Goal: Task Accomplishment & Management: Complete application form

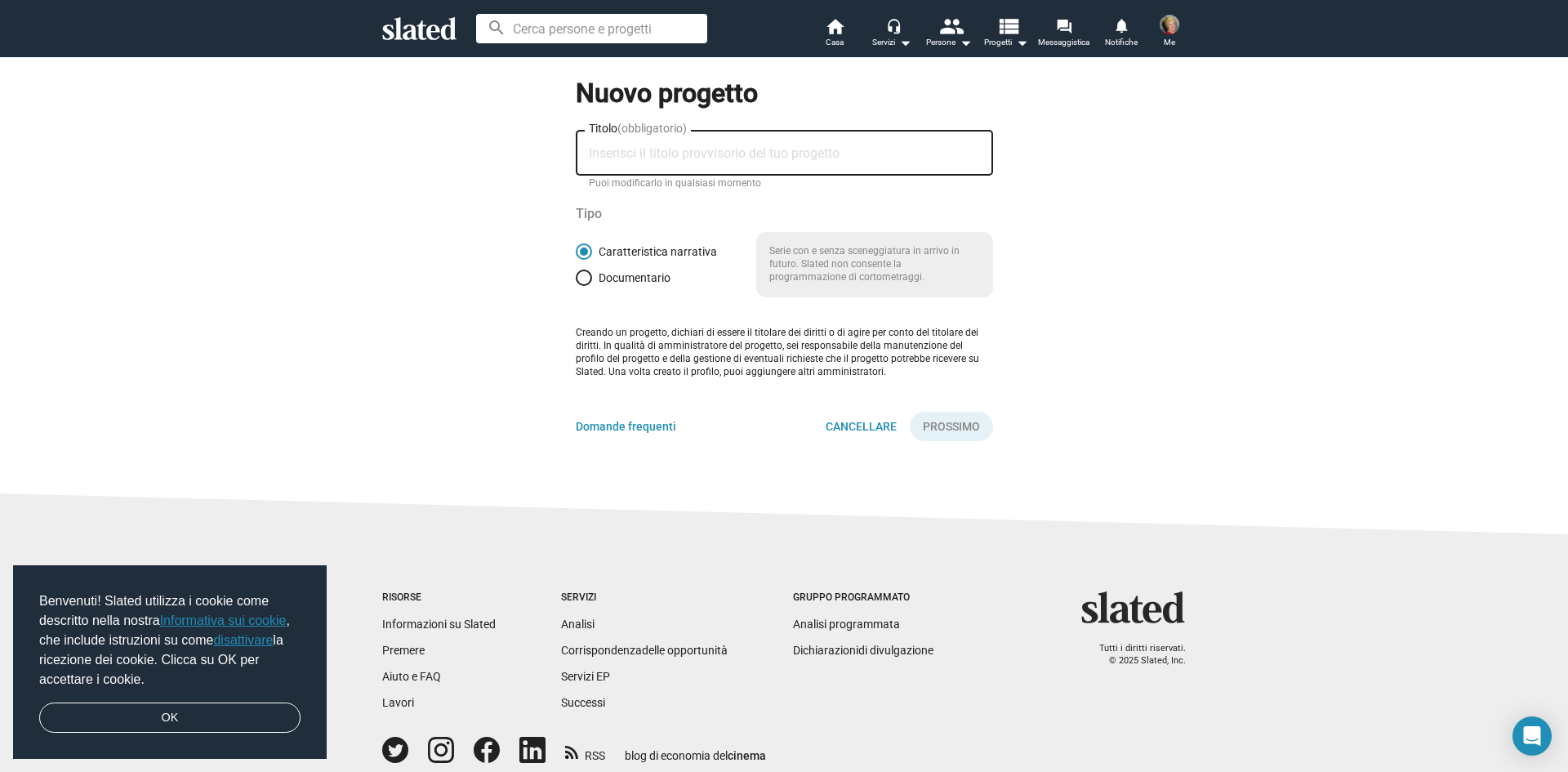
click at [654, 151] on input "Titolo (obbligatorio)" at bounding box center [784, 153] width 392 height 15
type input "[PERSON_NAME] La leggenda di [PERSON_NAME]"
click at [961, 424] on font "Prossimo" at bounding box center [951, 426] width 57 height 13
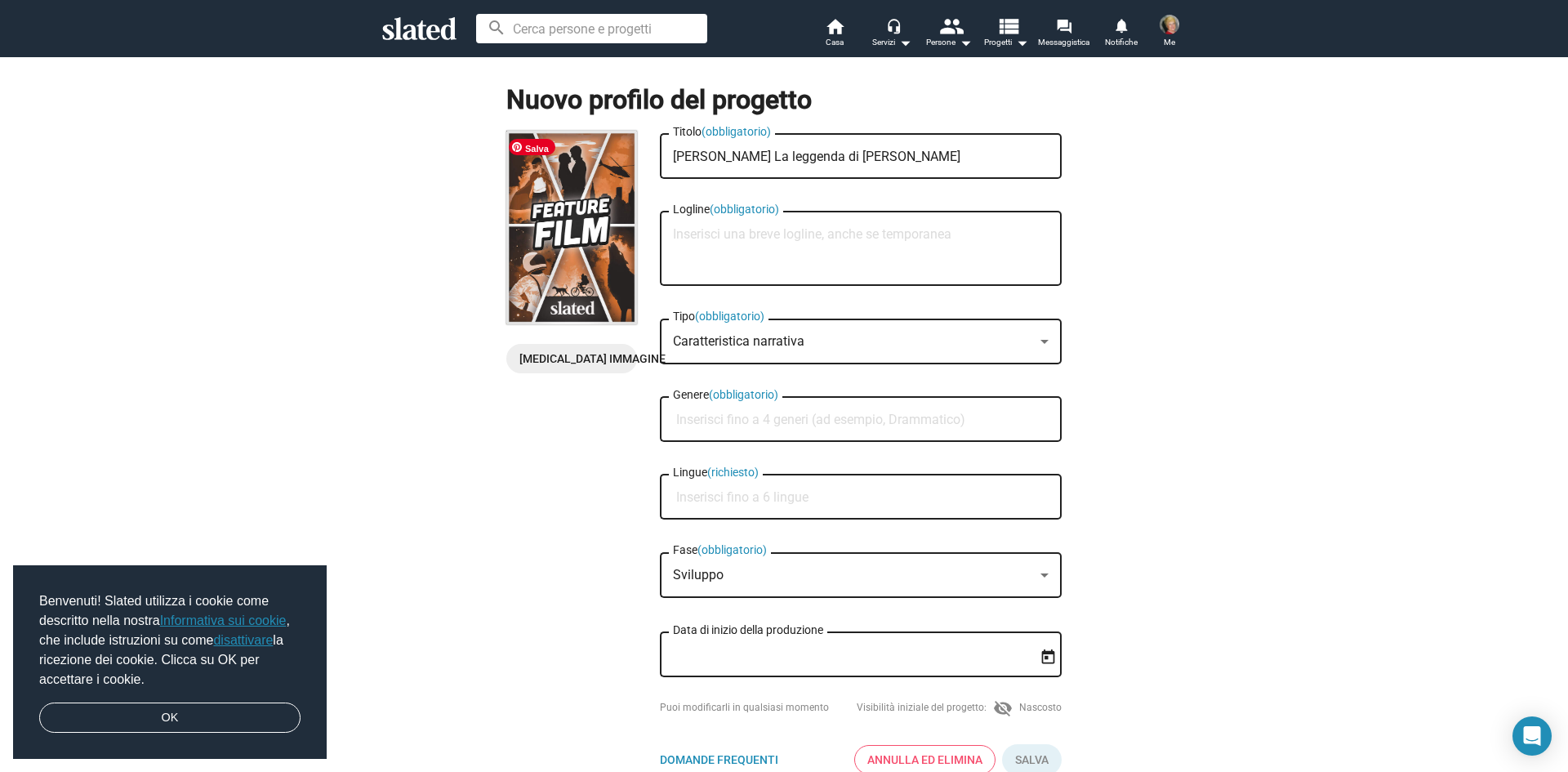
click at [572, 227] on img at bounding box center [571, 227] width 131 height 193
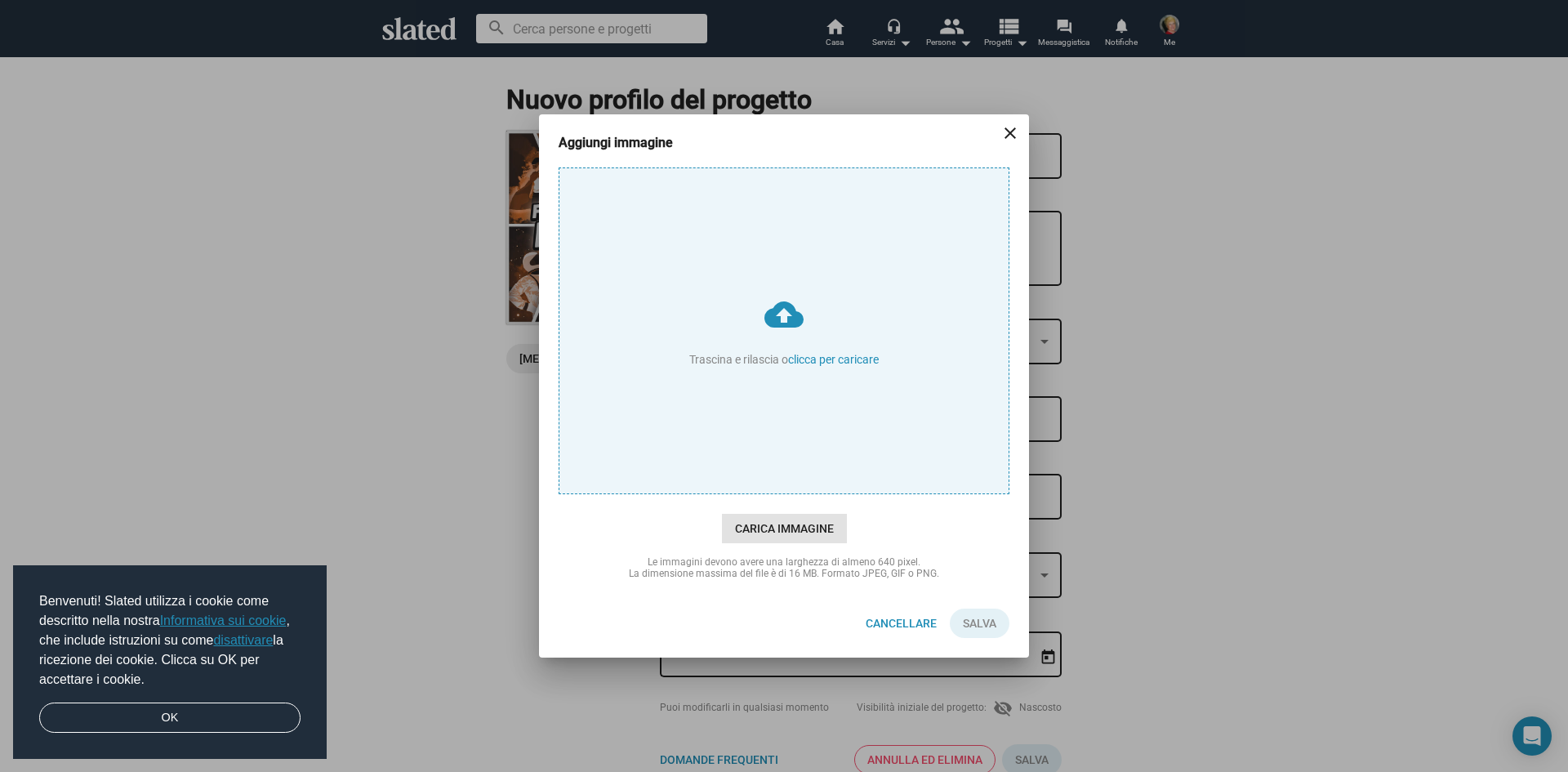
click at [749, 527] on font "Carica immagine" at bounding box center [784, 528] width 99 height 13
click at [749, 493] on input "cloud_upload Trascina e rilascia o clicca per caricare" at bounding box center [784, 330] width 449 height 325
type input "C:\fakepath\copertina [PERSON_NAME] jpeg.jpeg"
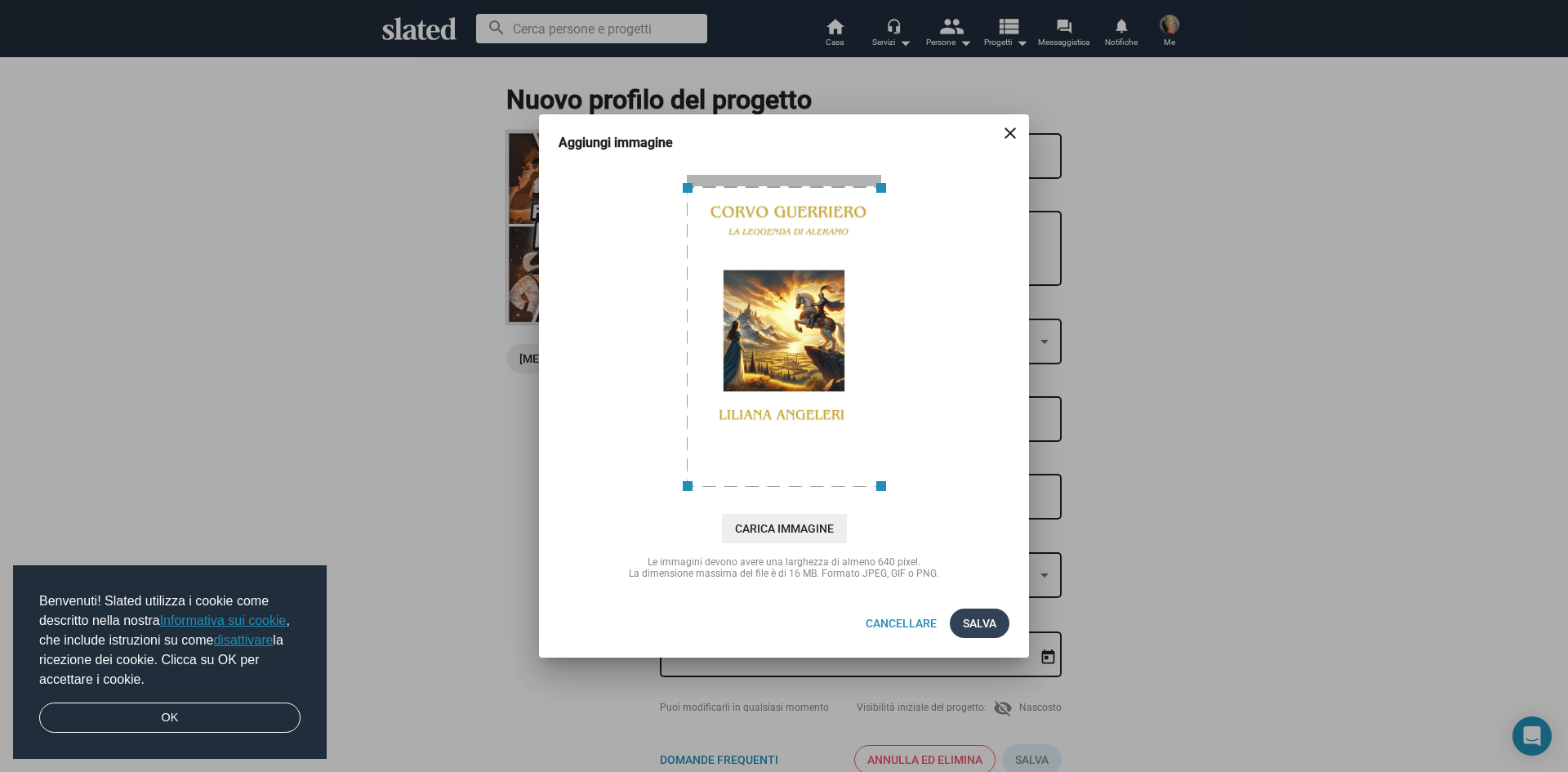
click at [982, 623] on font "Salva" at bounding box center [979, 623] width 34 height 13
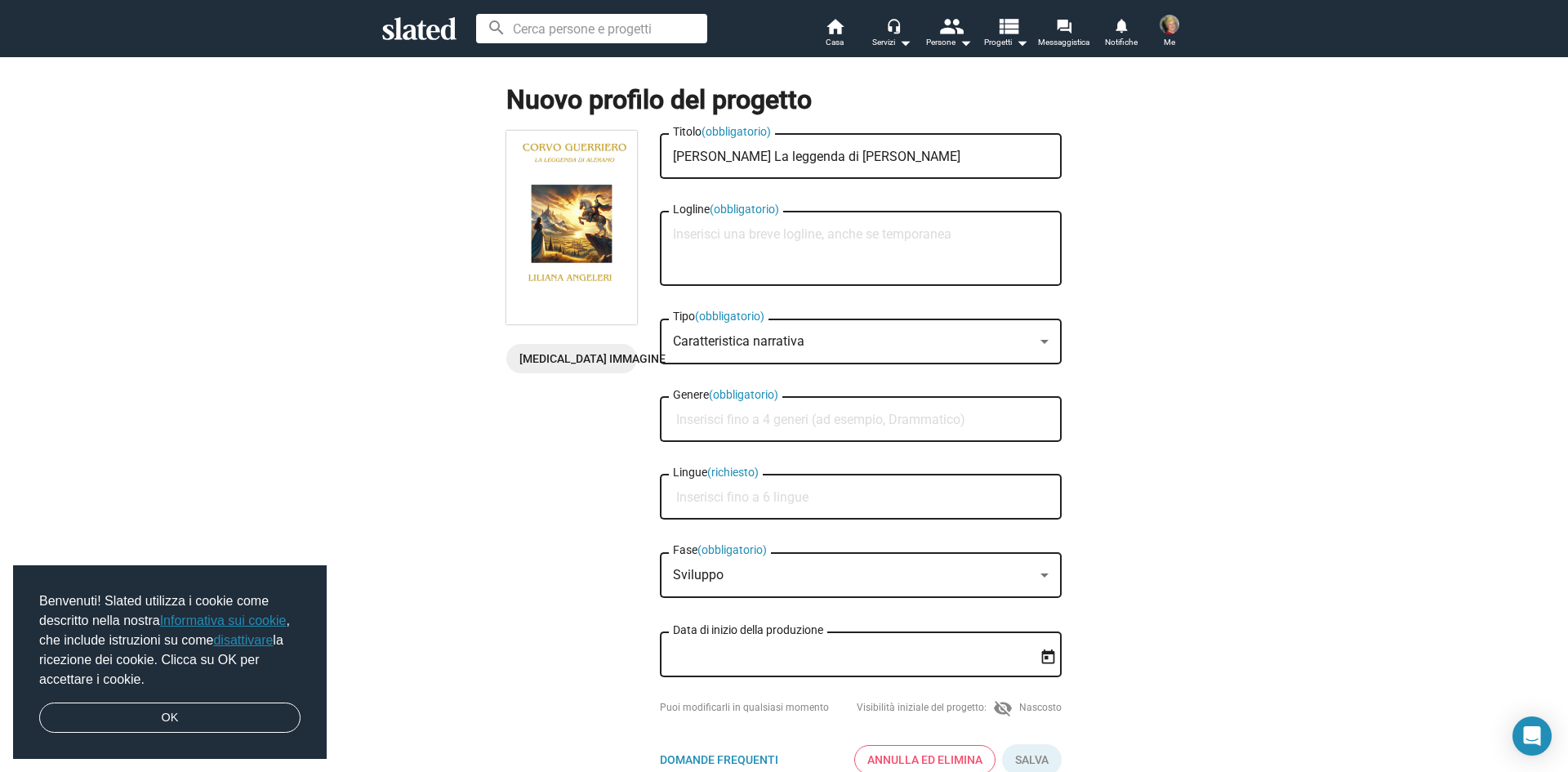
click at [844, 236] on textarea "Logline (obbligatorio)" at bounding box center [861, 249] width 376 height 44
click at [695, 235] on textarea "Logline (obbligatorio)" at bounding box center [861, 249] width 376 height 44
paste textarea "Nel cuore del Medioevo, tra castelli, foreste incantate e battaglie epiche, nas…"
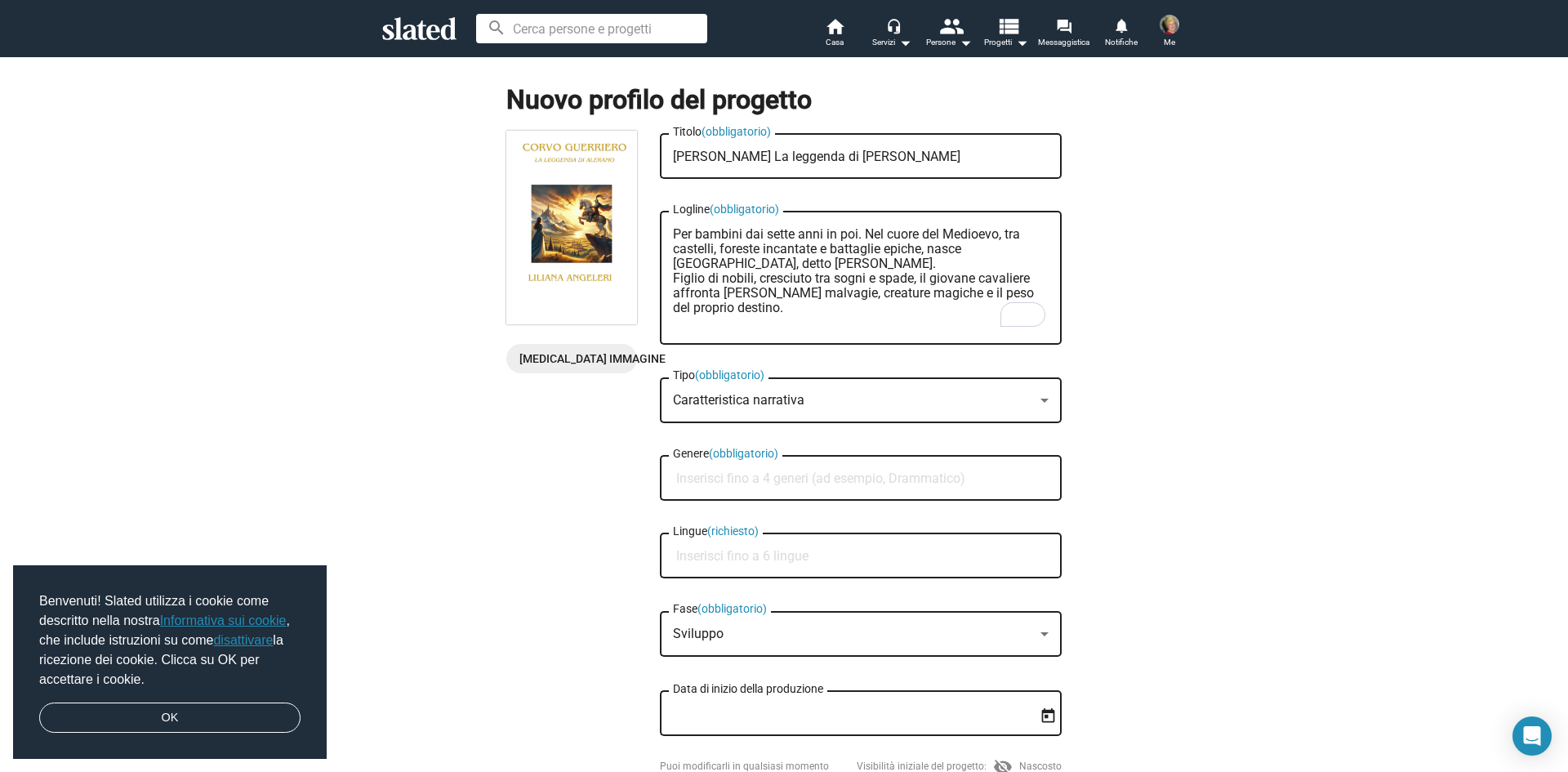
type textarea "Per bambini dai sette anni in poi. Nel cuore del Medioevo, tra castelli, forest…"
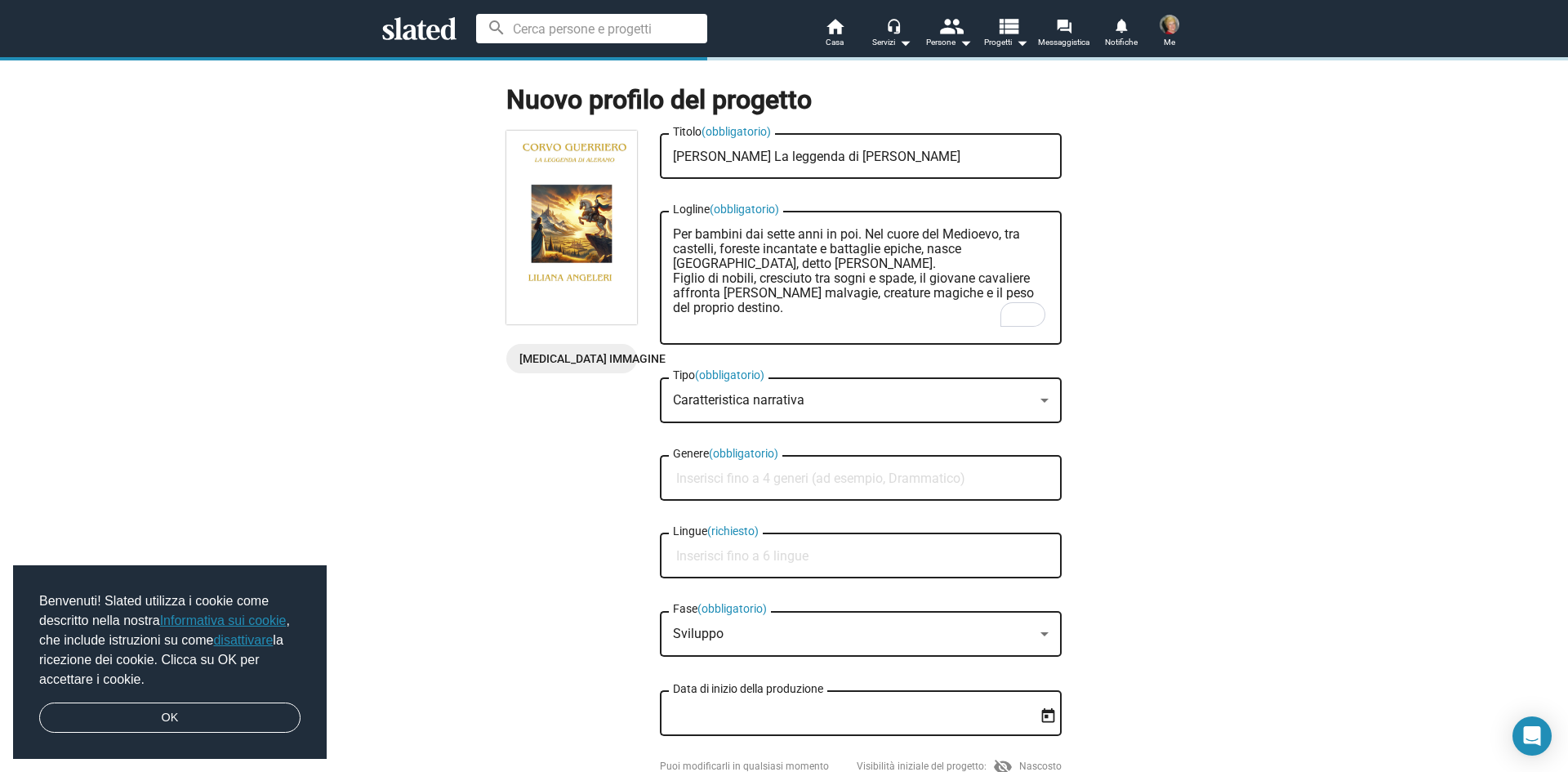
click at [1039, 402] on div at bounding box center [1044, 400] width 15 height 13
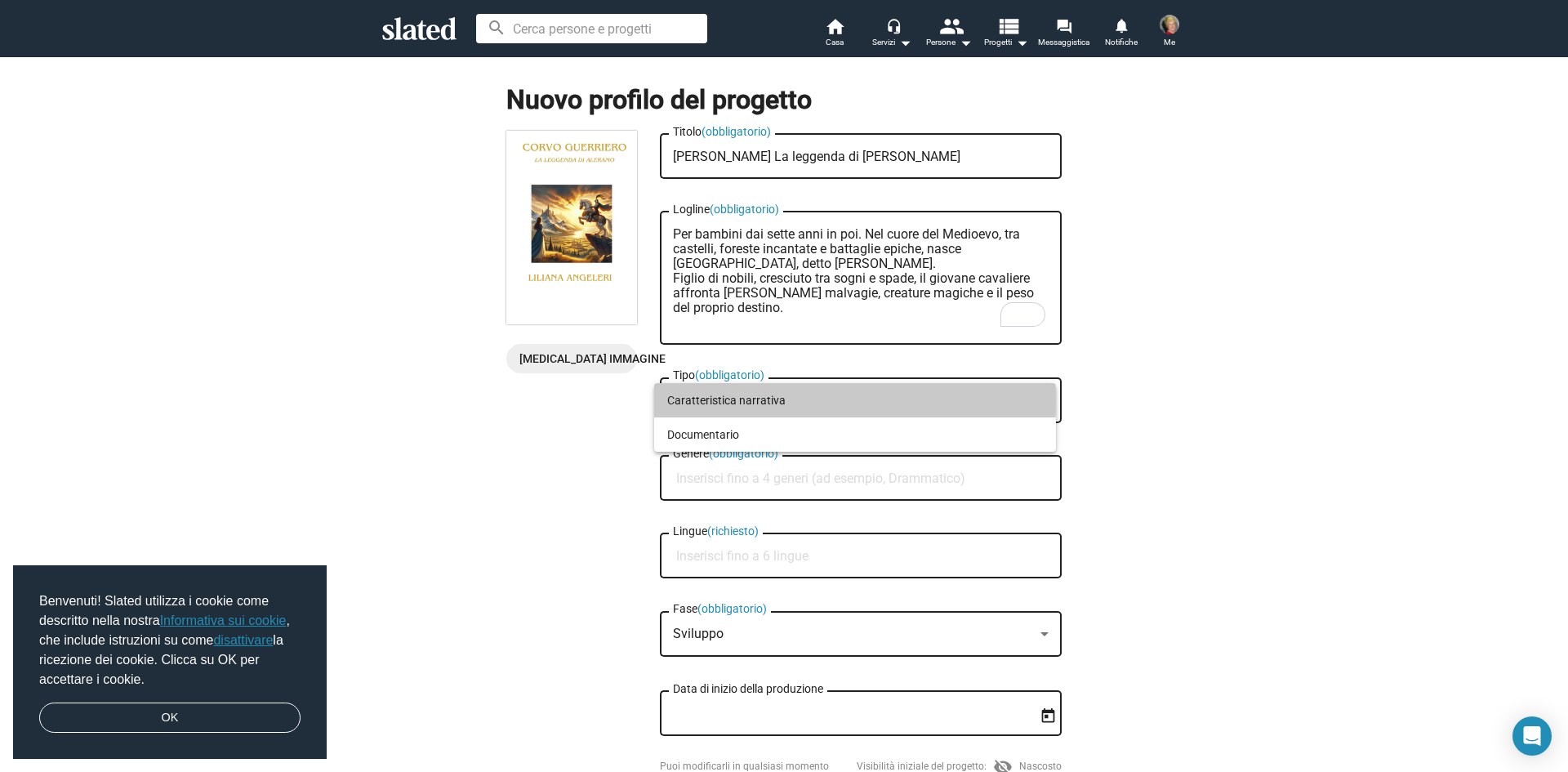
click at [784, 400] on span "Caratteristica narrativa" at bounding box center [855, 401] width 376 height 35
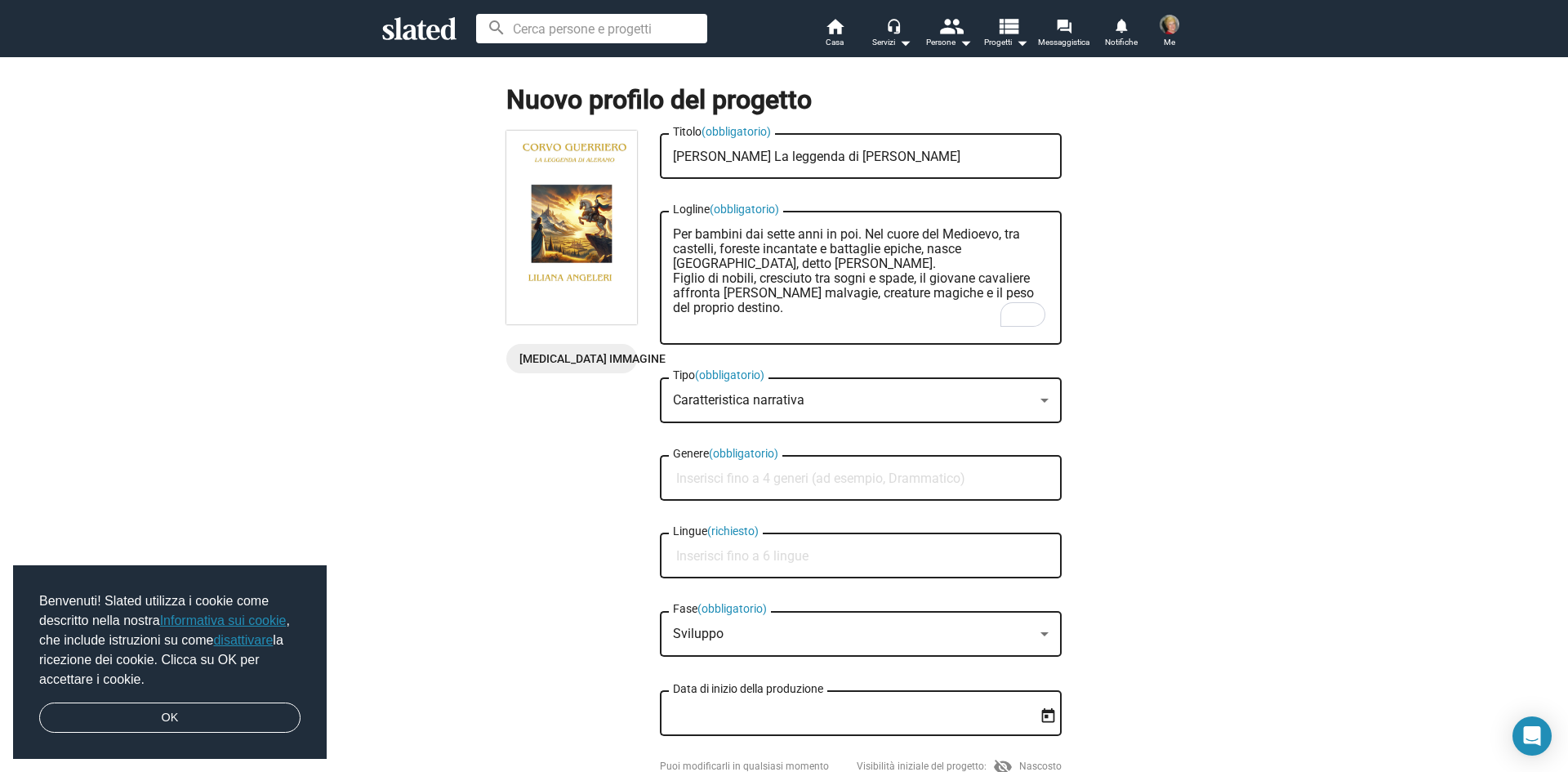
click at [1040, 399] on div at bounding box center [1044, 401] width 8 height 4
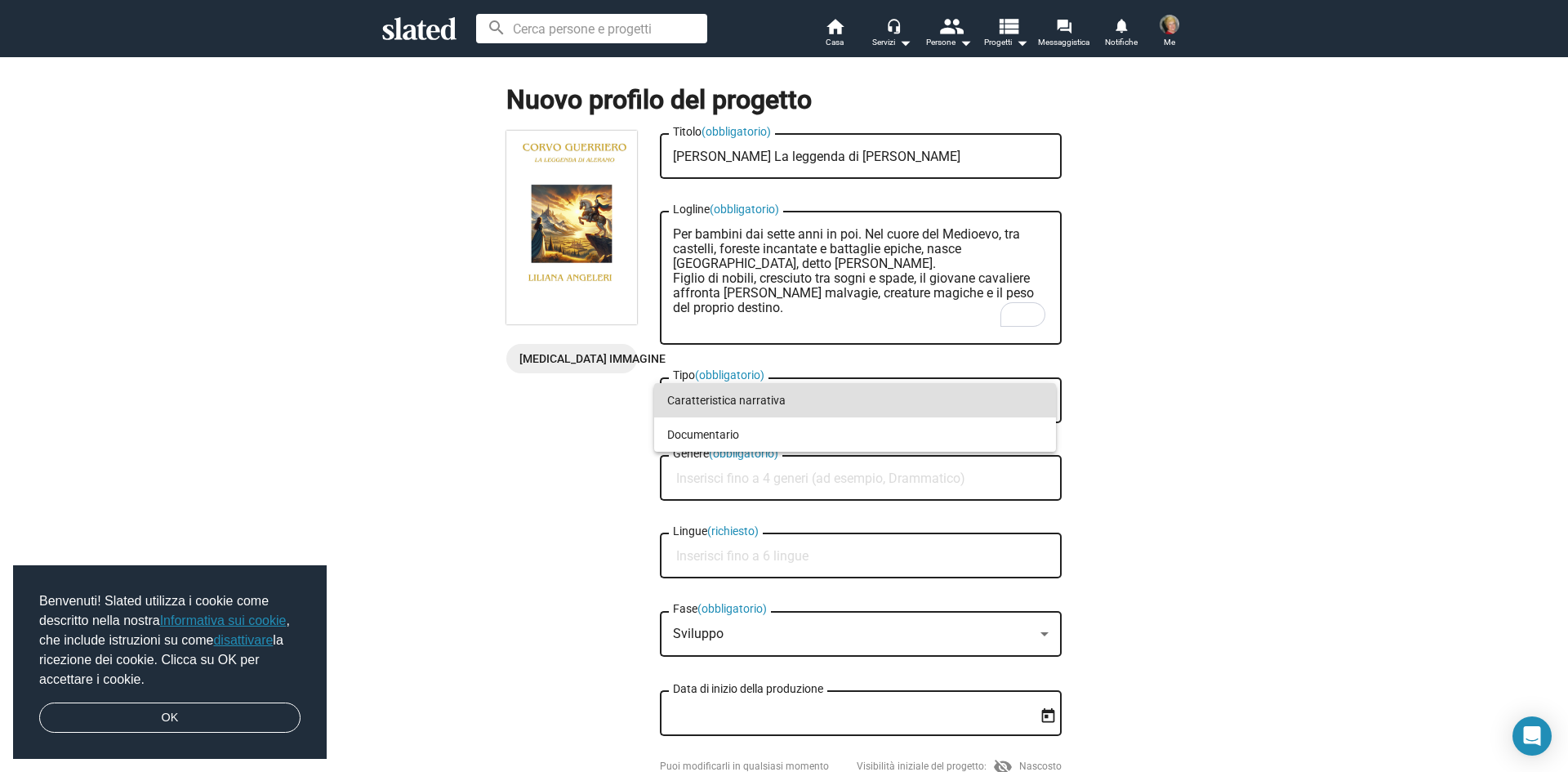
click at [743, 371] on div at bounding box center [784, 386] width 1568 height 772
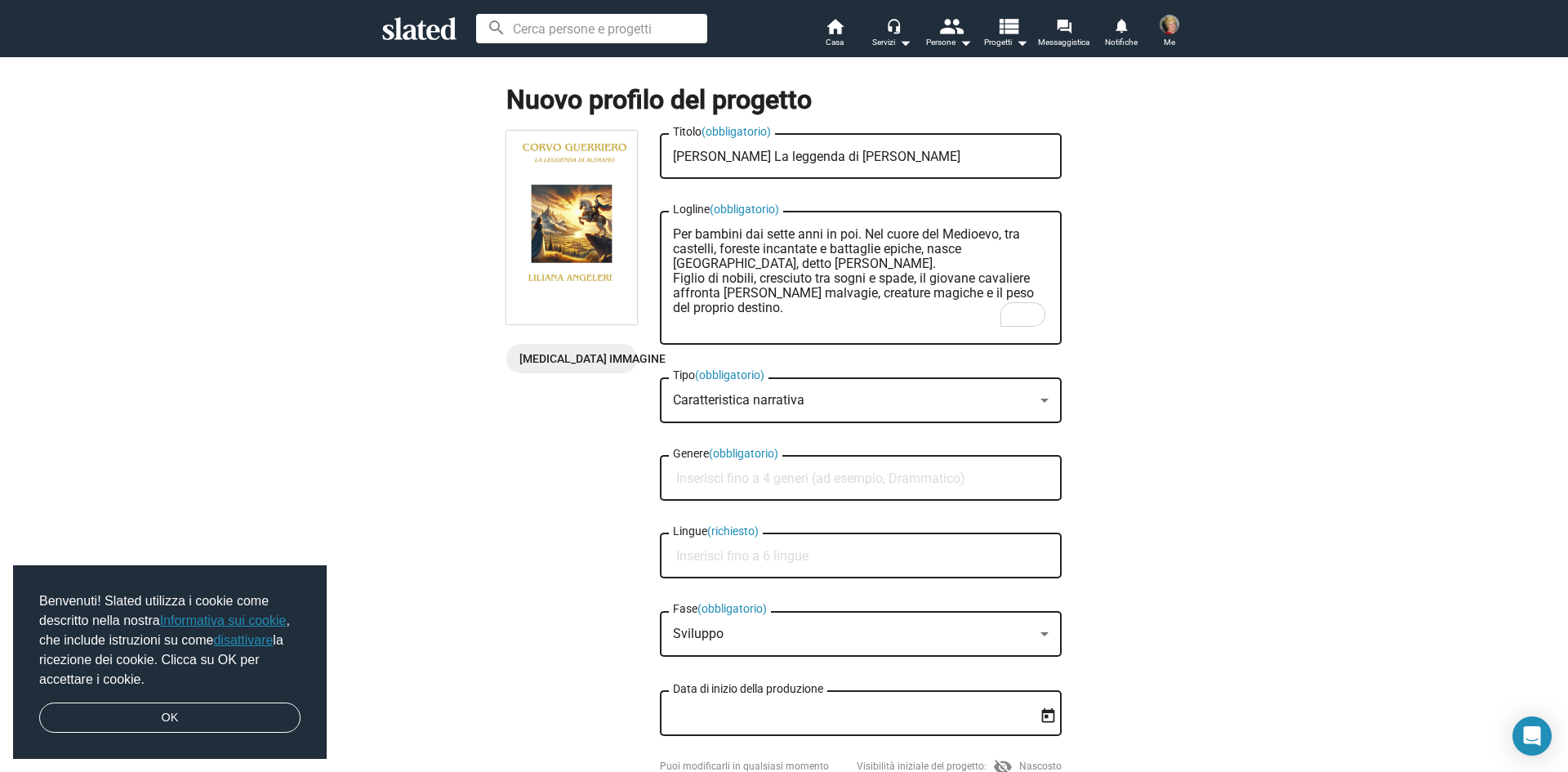
click at [1040, 400] on div at bounding box center [1044, 401] width 8 height 4
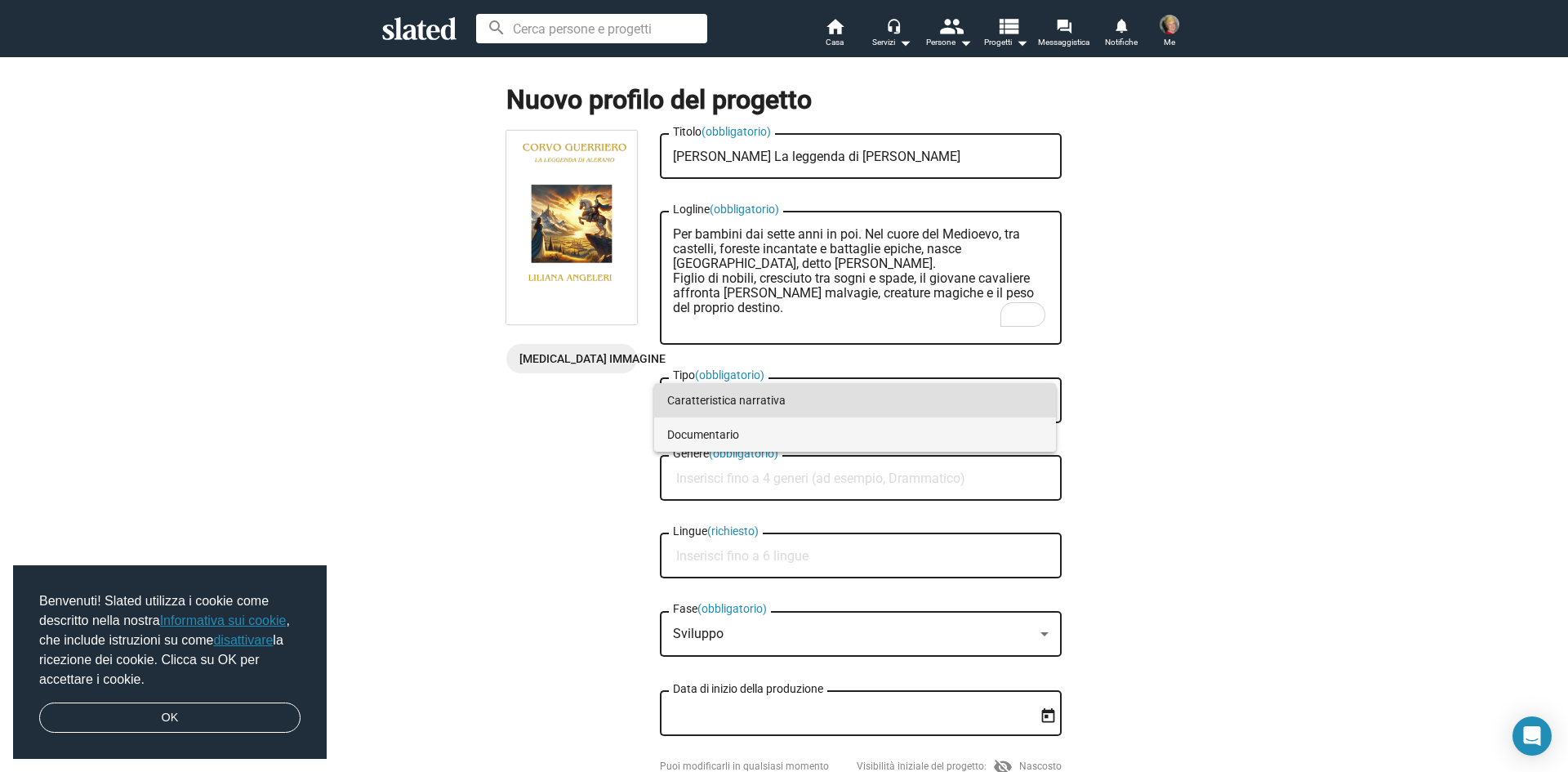
click at [765, 419] on span "Documentario" at bounding box center [855, 434] width 376 height 35
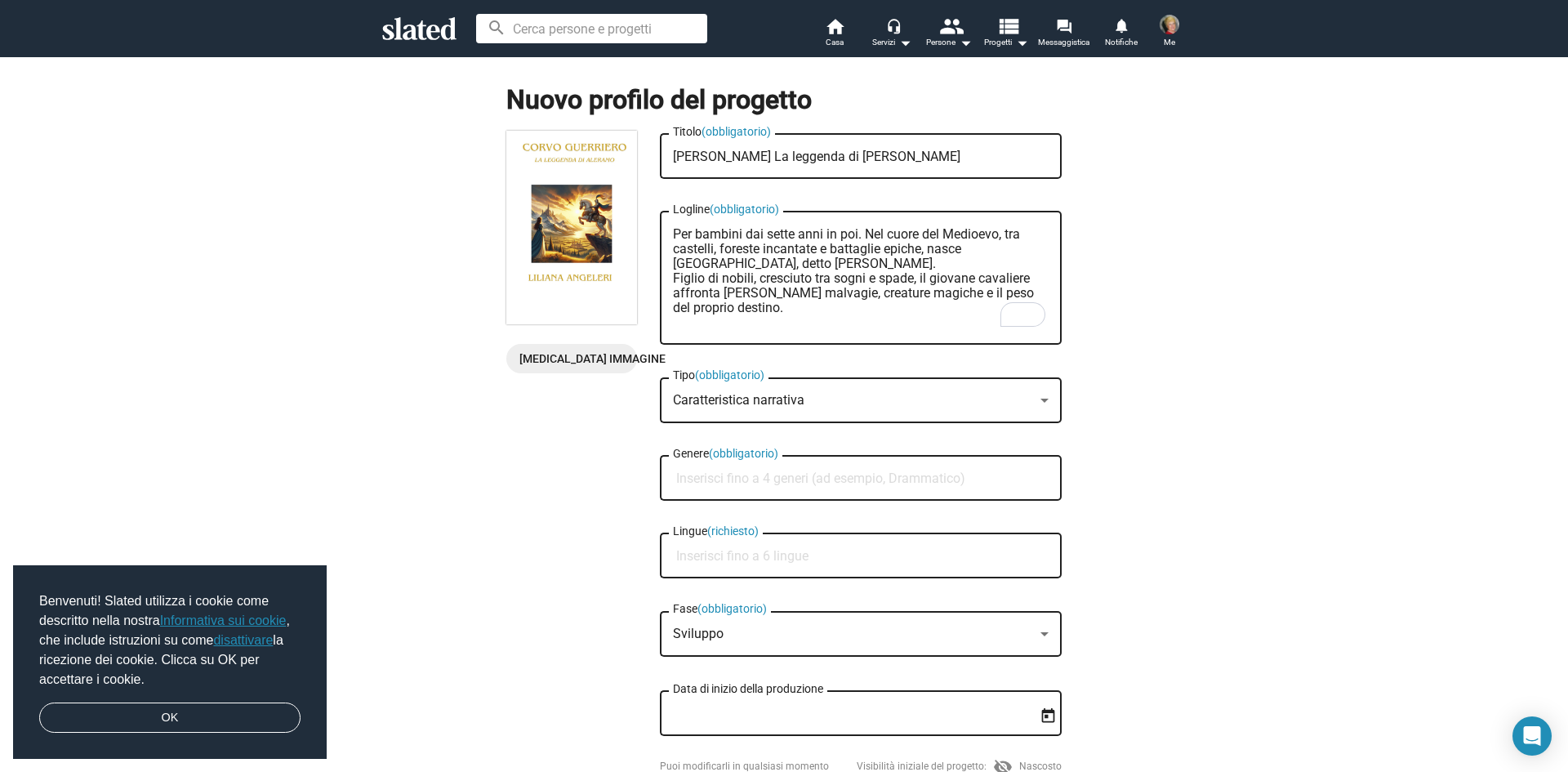
click at [794, 399] on font "Caratteristica narrativa" at bounding box center [738, 399] width 131 height 16
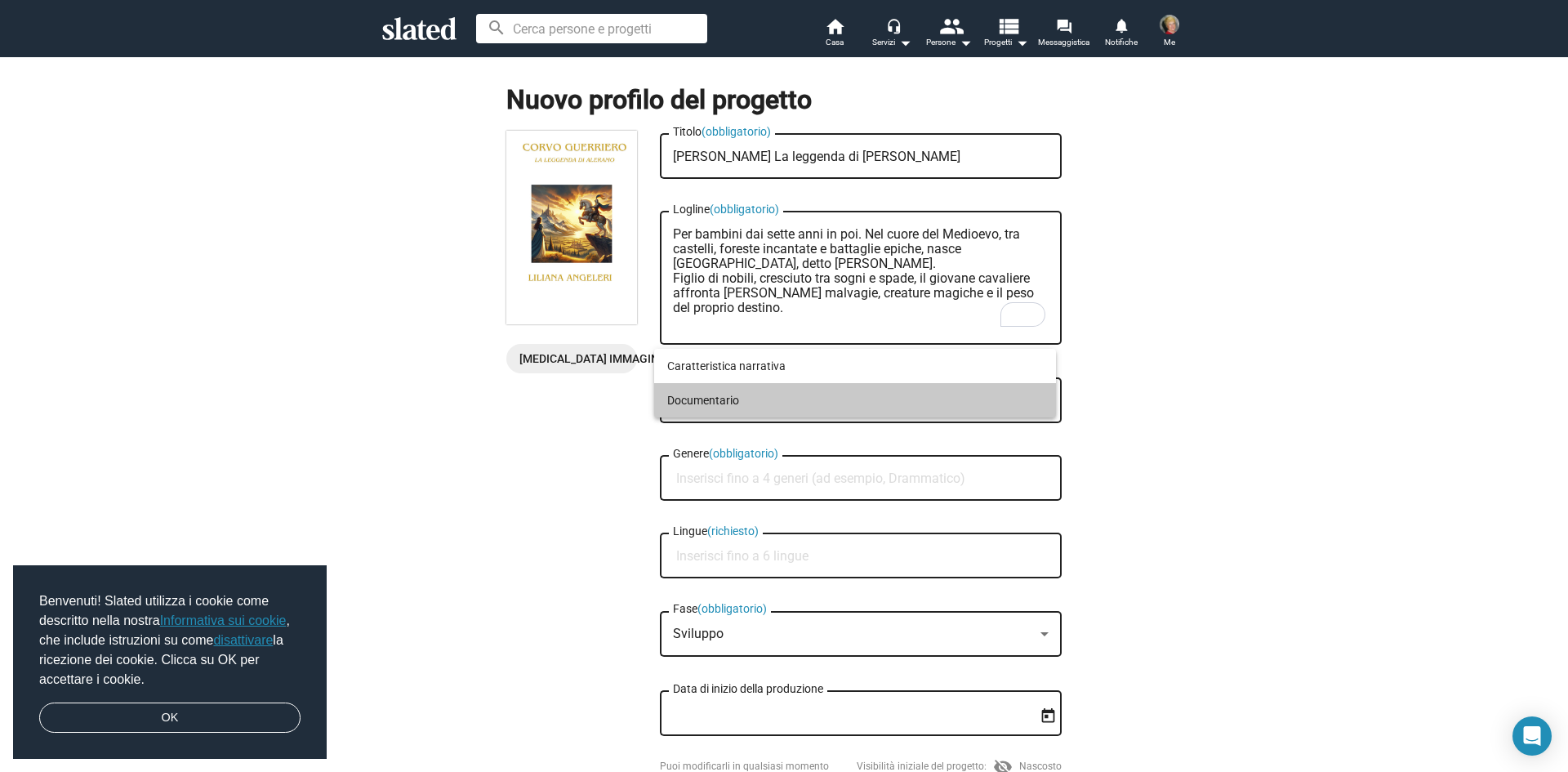
click at [992, 391] on span "Documentario" at bounding box center [855, 401] width 376 height 35
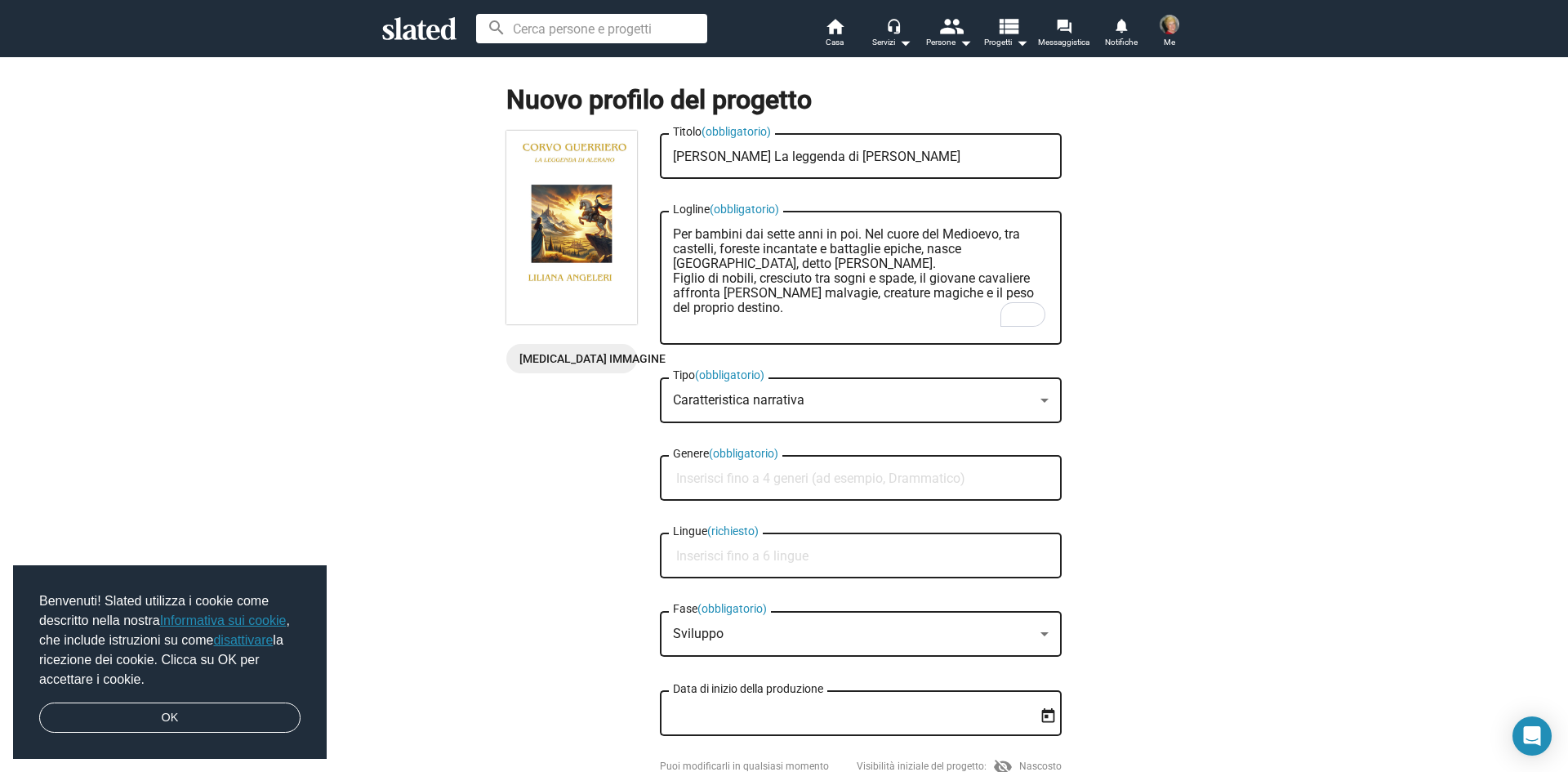
click at [803, 399] on div "Caratteristica narrativa" at bounding box center [852, 400] width 361 height 17
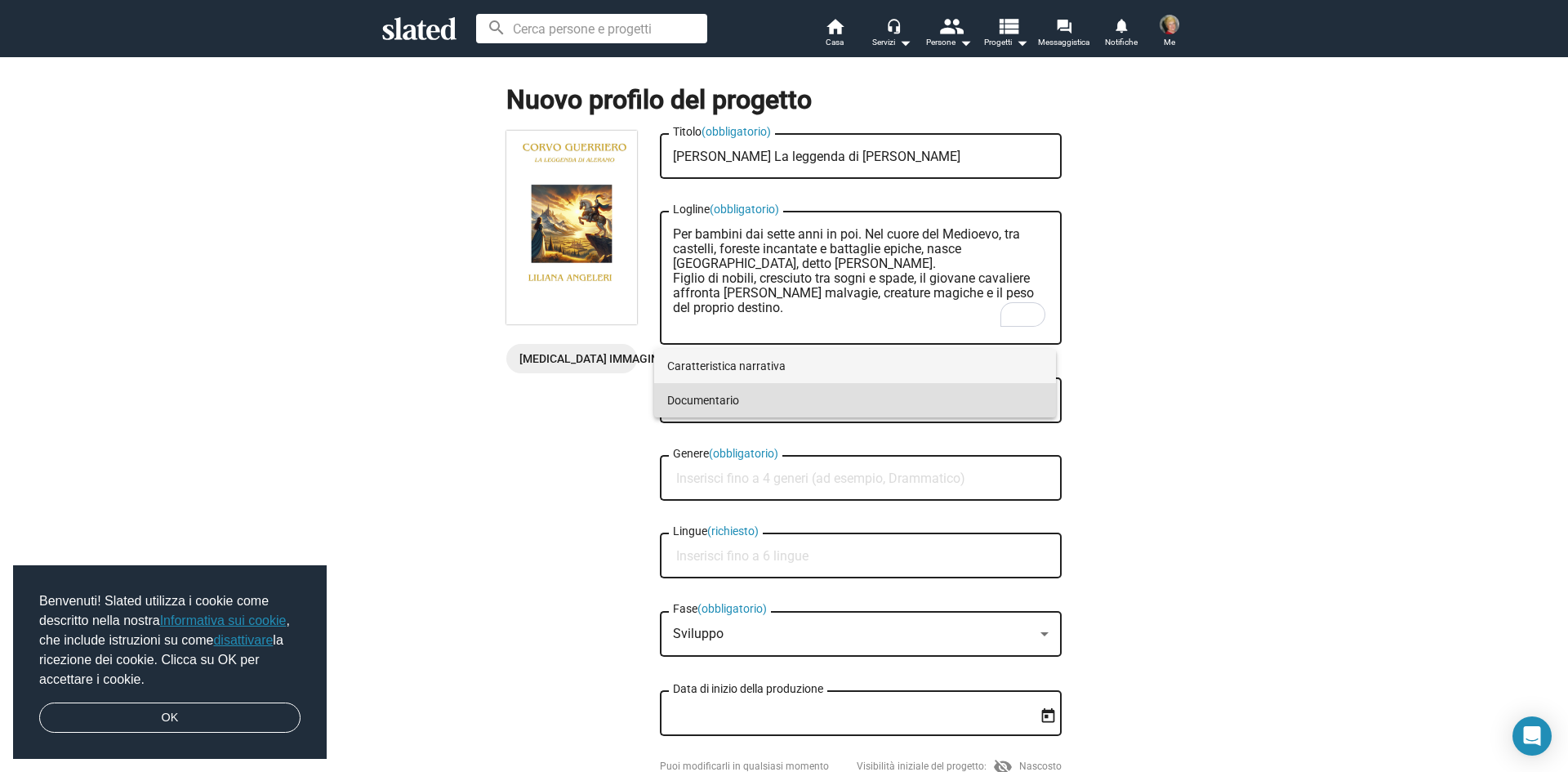
click at [850, 360] on span "Caratteristica narrativa" at bounding box center [855, 366] width 376 height 35
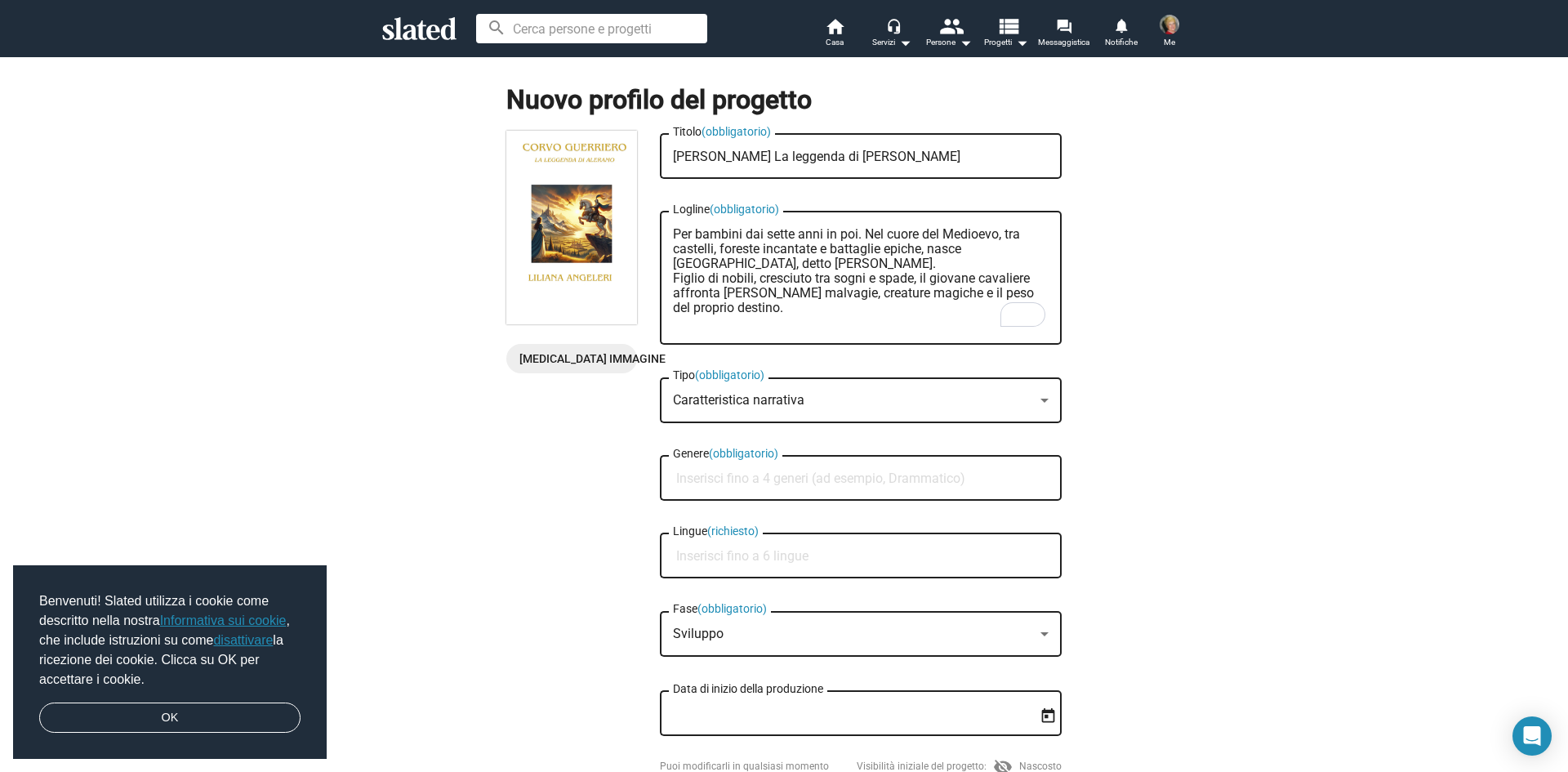
click at [965, 480] on input "Genere (obbligatorio)" at bounding box center [864, 478] width 376 height 15
type input "F"
type input "Fantasy, storico, cavalleresco."
type input "Italiano"
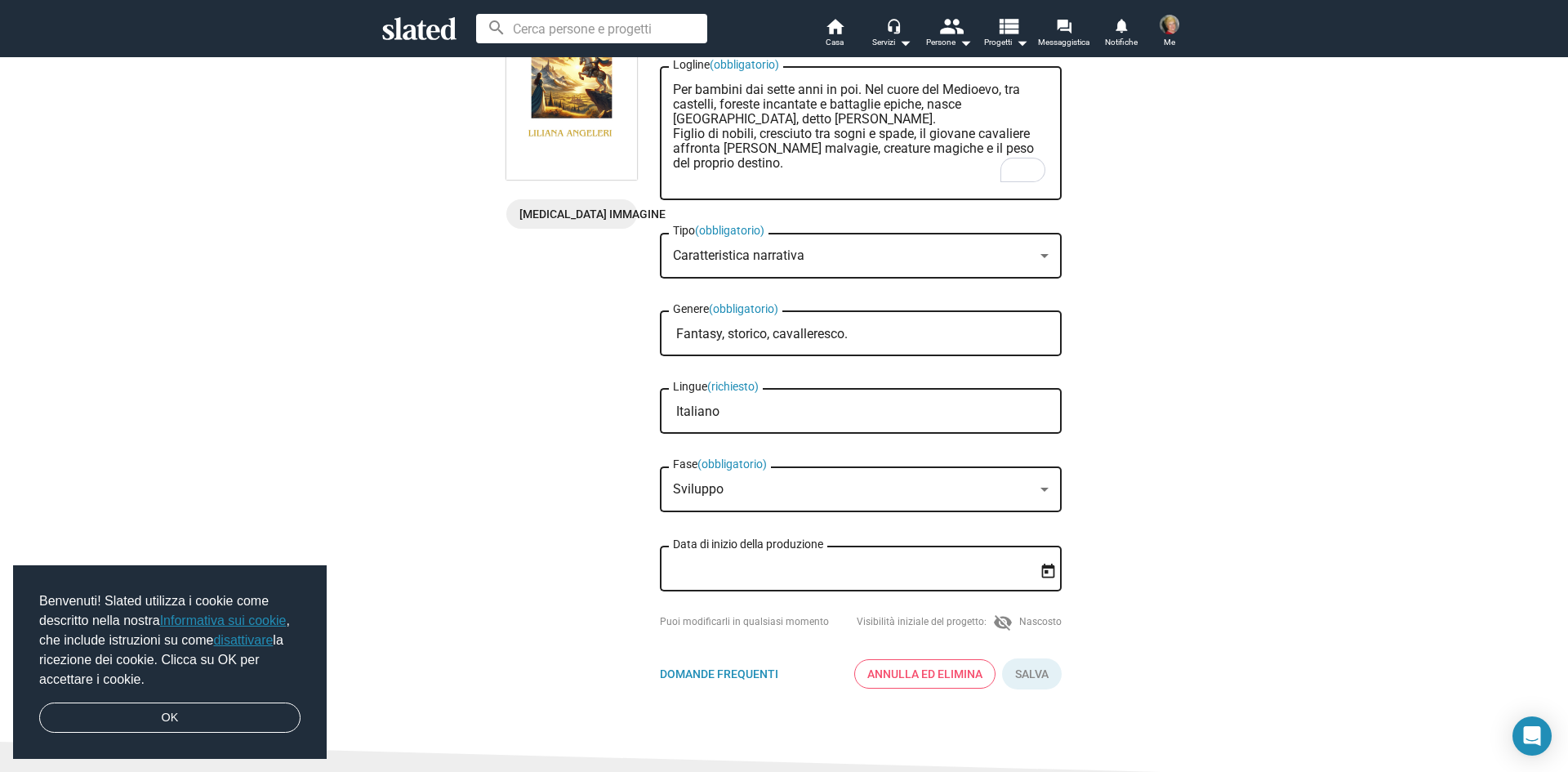
scroll to position [163, 0]
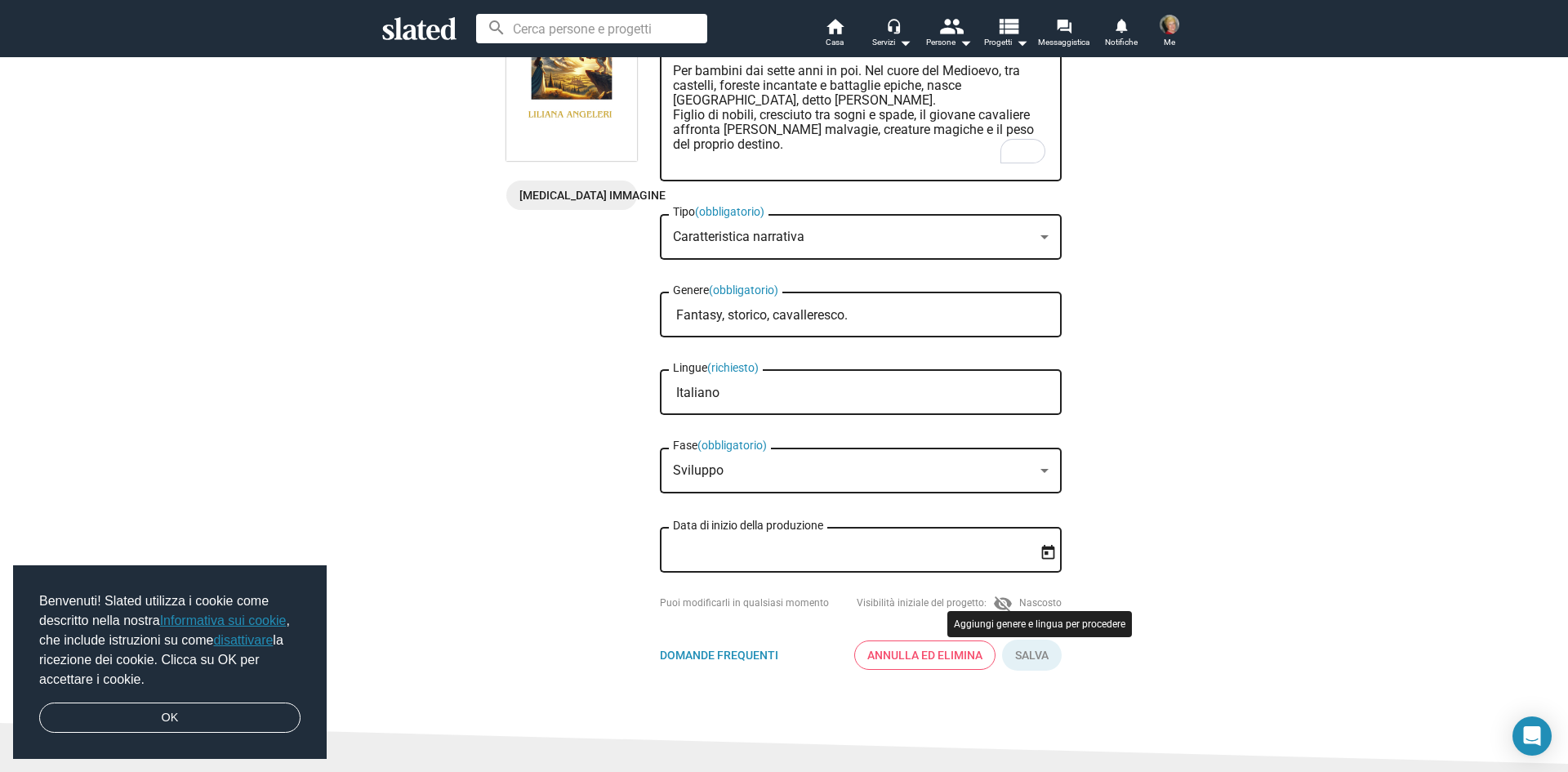
click at [1030, 662] on button "Clicca qui per convalidare il modulo" at bounding box center [1031, 654] width 59 height 30
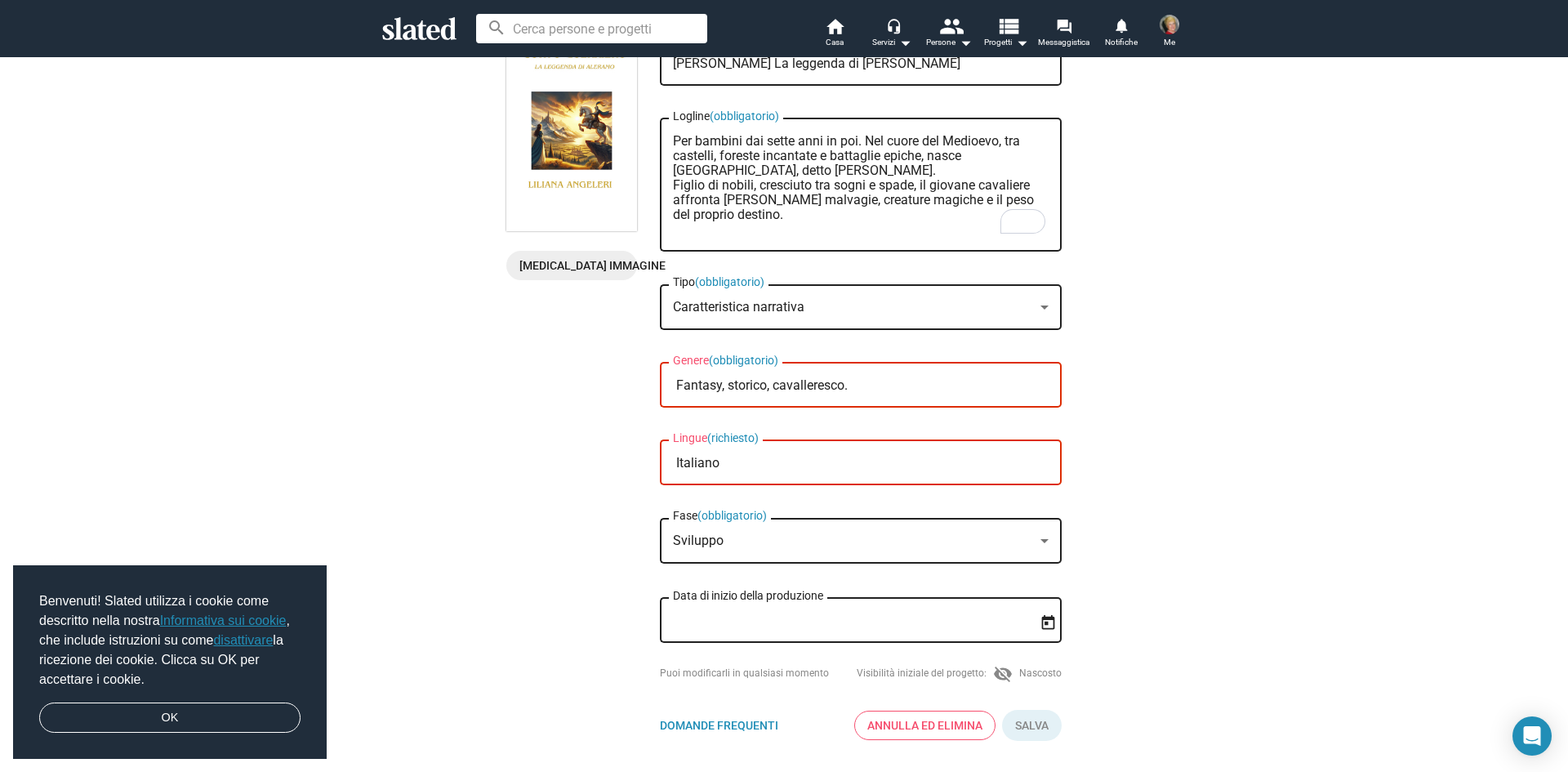
scroll to position [0, 0]
